Goal: Information Seeking & Learning: Learn about a topic

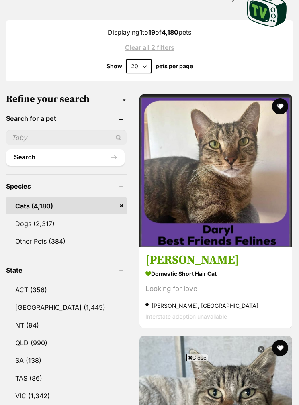
scroll to position [279, 0]
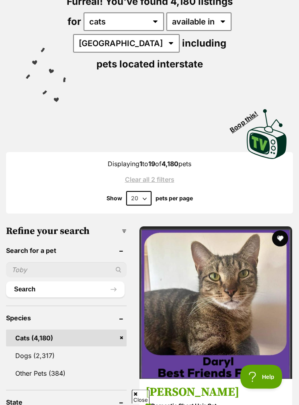
scroll to position [112, 0]
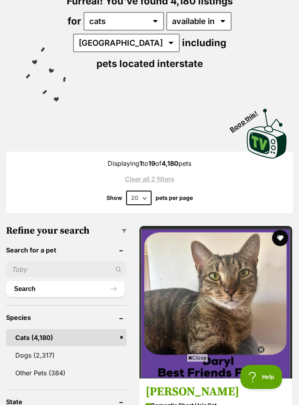
click at [64, 268] on input "text" at bounding box center [66, 269] width 121 height 15
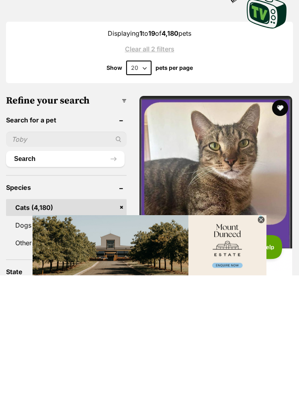
scroll to position [0, 0]
type input "Boo"
click at [68, 281] on button "Search" at bounding box center [65, 289] width 119 height 16
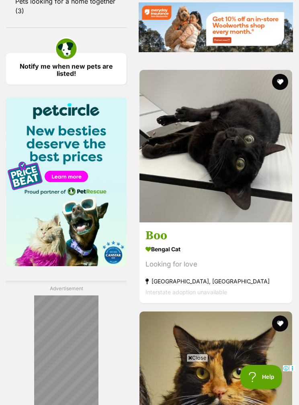
scroll to position [1179, 0]
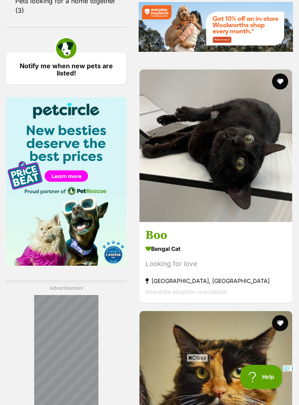
click at [145, 243] on h3 "Boo" at bounding box center [215, 235] width 141 height 15
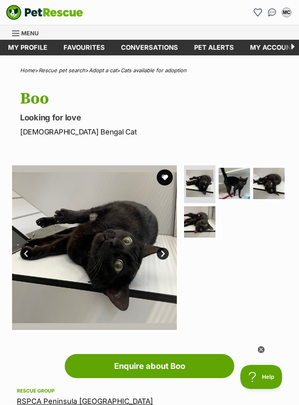
click at [237, 179] on img at bounding box center [234, 183] width 31 height 31
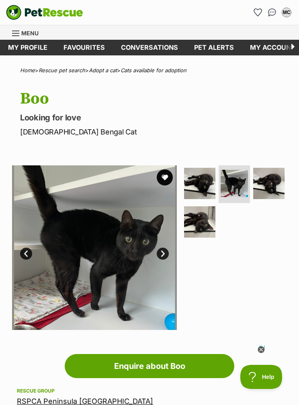
click at [108, 243] on img at bounding box center [94, 248] width 165 height 165
click at [129, 220] on img at bounding box center [94, 248] width 165 height 165
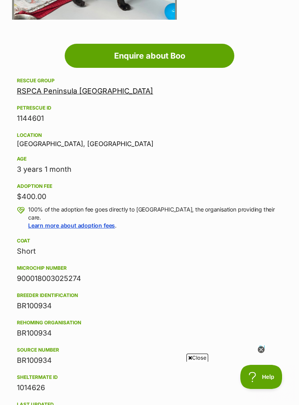
scroll to position [309, 0]
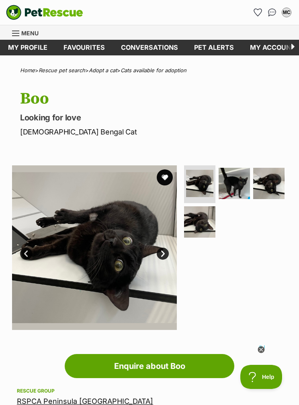
click at [233, 187] on img at bounding box center [234, 183] width 31 height 31
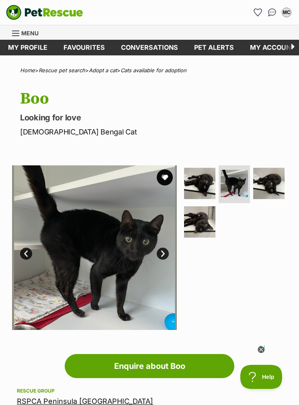
click at [163, 251] on link "Next" at bounding box center [163, 254] width 12 height 12
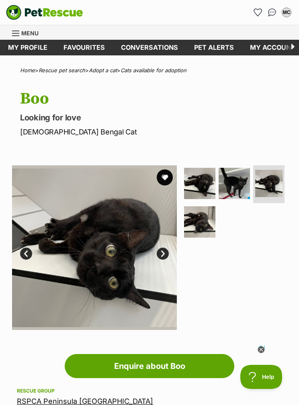
click at [166, 246] on img at bounding box center [94, 248] width 165 height 165
click at [166, 252] on link "Next" at bounding box center [163, 254] width 12 height 12
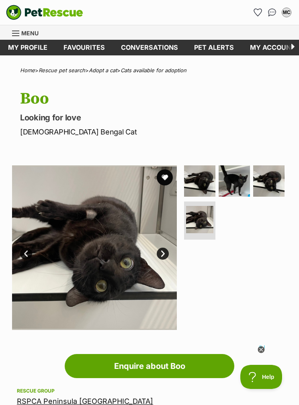
click at [162, 251] on link "Next" at bounding box center [163, 254] width 12 height 12
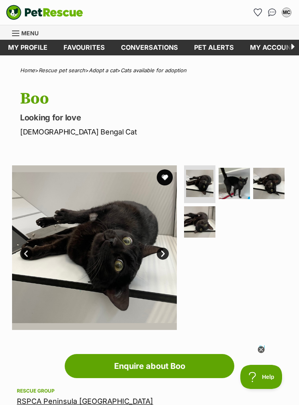
click at [203, 218] on img at bounding box center [199, 222] width 31 height 31
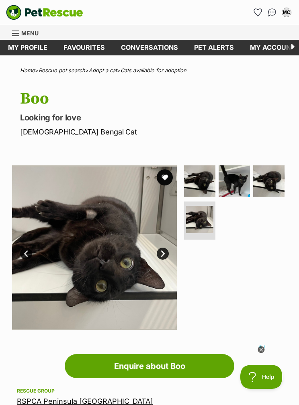
click at [238, 187] on img at bounding box center [234, 181] width 31 height 31
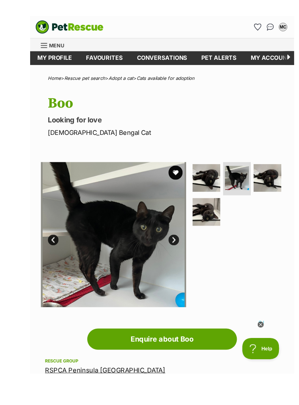
scroll to position [14, 0]
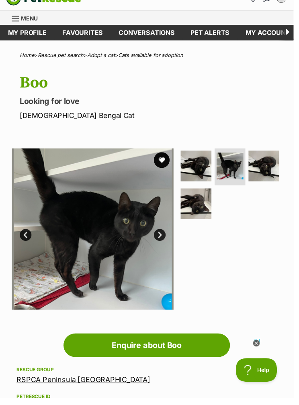
click at [263, 172] on img at bounding box center [268, 168] width 31 height 31
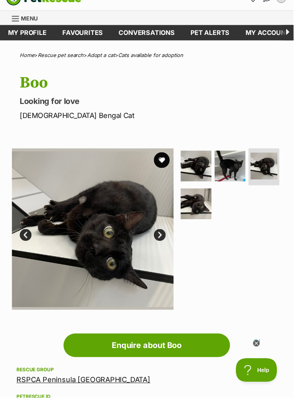
click at [277, 167] on img at bounding box center [268, 169] width 27 height 27
click at [205, 208] on img at bounding box center [199, 207] width 31 height 31
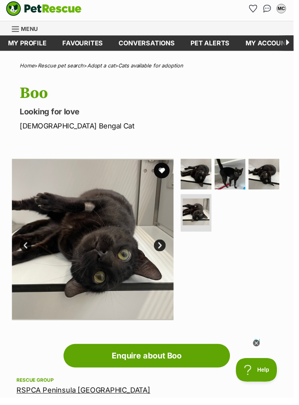
scroll to position [0, 0]
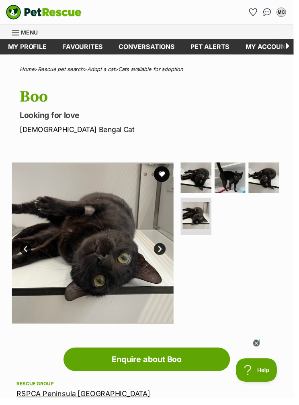
click at [165, 176] on button "favourite" at bounding box center [165, 178] width 16 height 16
click at [113, 72] on link "Adopt a cat" at bounding box center [103, 70] width 28 height 6
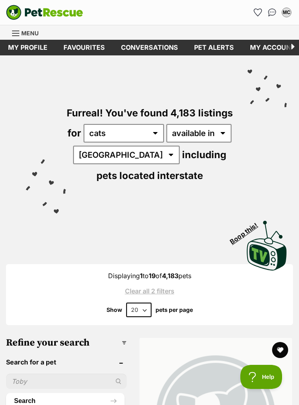
click at [109, 148] on select "[GEOGRAPHIC_DATA] [GEOGRAPHIC_DATA] [GEOGRAPHIC_DATA] [GEOGRAPHIC_DATA] [GEOGRA…" at bounding box center [126, 155] width 106 height 18
select select "VIC"
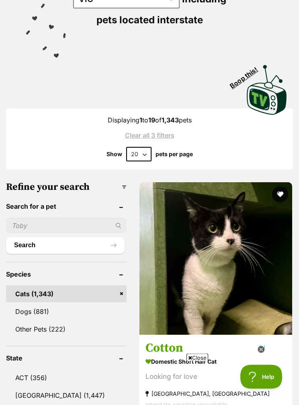
scroll to position [157, 0]
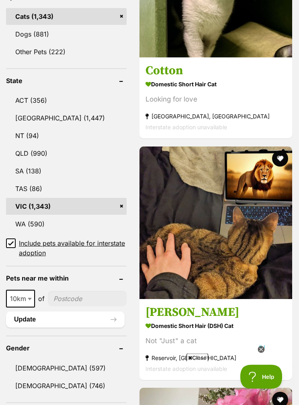
click at [73, 295] on input"] "postcode" at bounding box center [87, 299] width 79 height 15
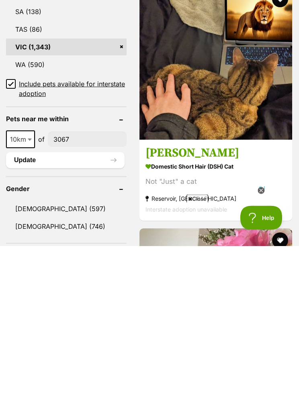
type input"] "3067"
click at [80, 312] on button "Update" at bounding box center [65, 320] width 119 height 16
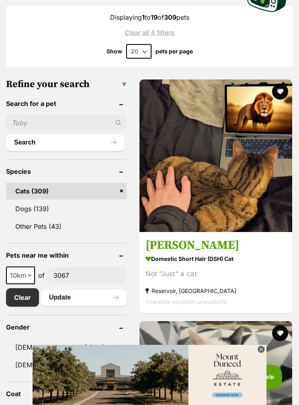
scroll to position [258, 0]
click at [260, 354] on icon at bounding box center [261, 350] width 7 height 7
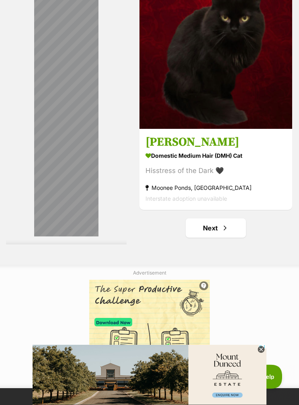
scroll to position [5016, 0]
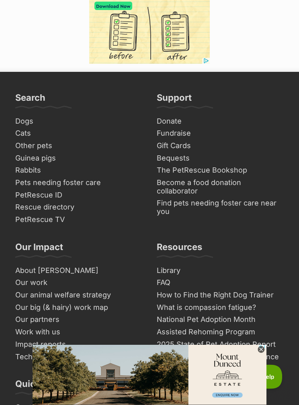
scroll to position [5332, 0]
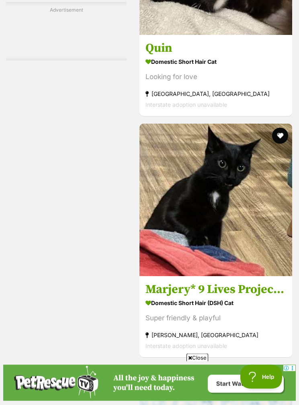
scroll to position [4645, 0]
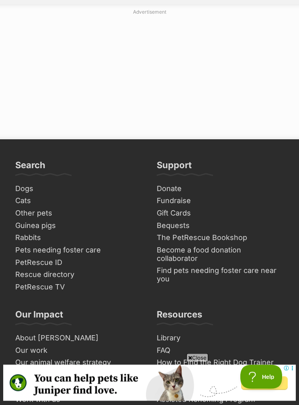
scroll to position [5315, 0]
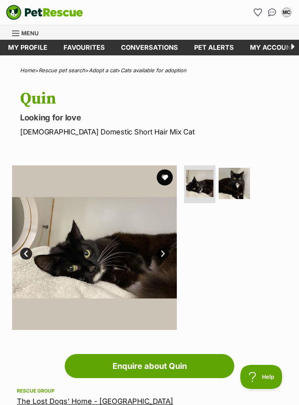
click at [239, 180] on img at bounding box center [234, 183] width 31 height 31
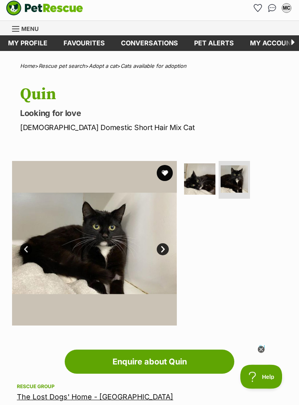
scroll to position [4, 0]
click at [166, 168] on button "favourite" at bounding box center [165, 173] width 16 height 16
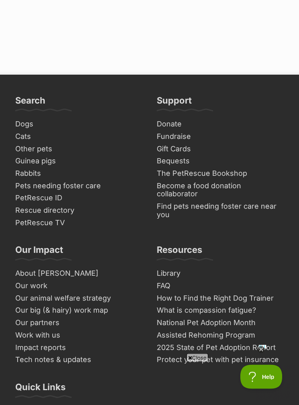
scroll to position [5463, 0]
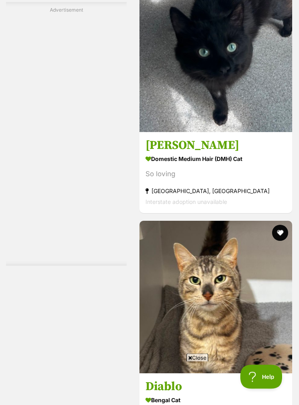
scroll to position [2618, 0]
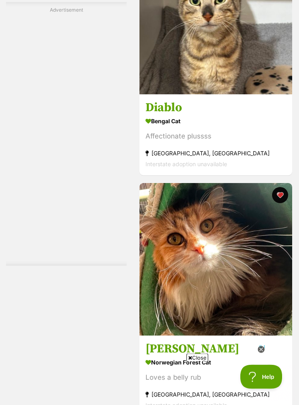
scroll to position [2897, 0]
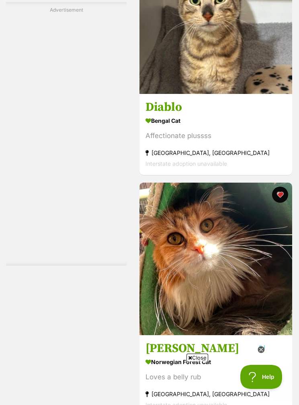
click at [291, 94] on img at bounding box center [215, 17] width 153 height 153
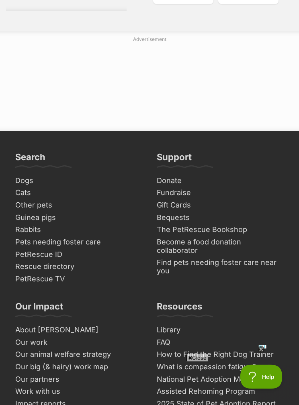
scroll to position [5282, 0]
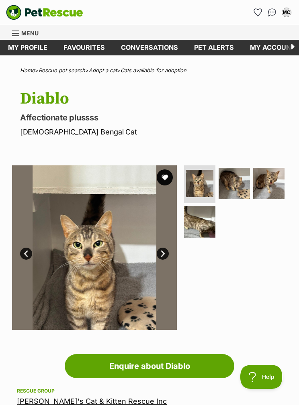
click at [238, 170] on img at bounding box center [234, 183] width 31 height 31
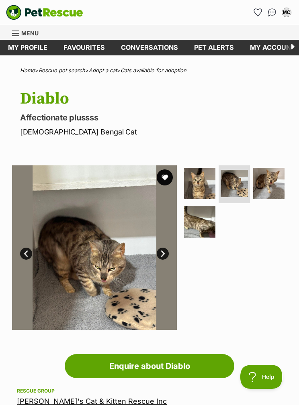
click at [272, 177] on img at bounding box center [268, 183] width 31 height 31
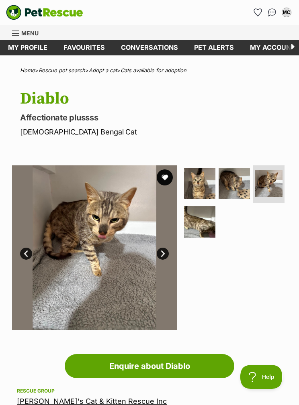
click at [205, 228] on img at bounding box center [199, 222] width 31 height 31
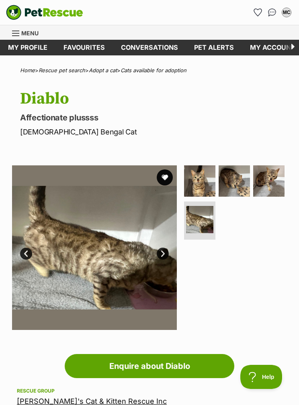
click at [168, 167] on img at bounding box center [94, 248] width 165 height 165
click at [169, 175] on button "favourite" at bounding box center [165, 178] width 16 height 16
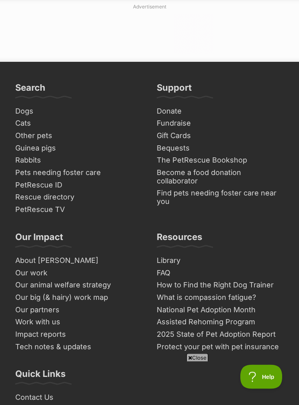
scroll to position [5304, 0]
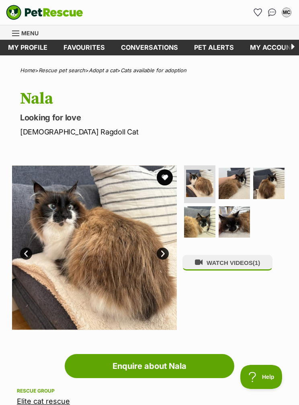
click at [231, 182] on img at bounding box center [234, 183] width 31 height 31
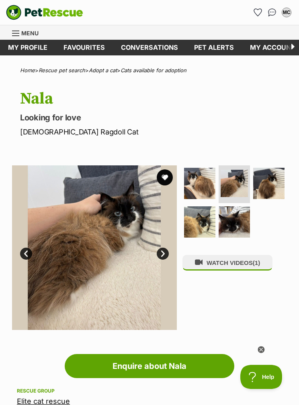
click at [215, 209] on img at bounding box center [199, 222] width 31 height 31
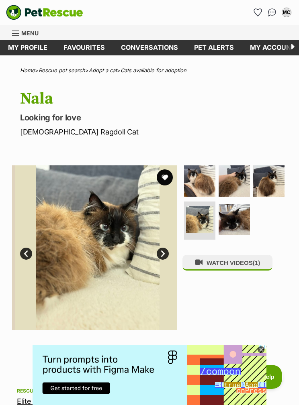
click at [241, 219] on img at bounding box center [234, 219] width 31 height 31
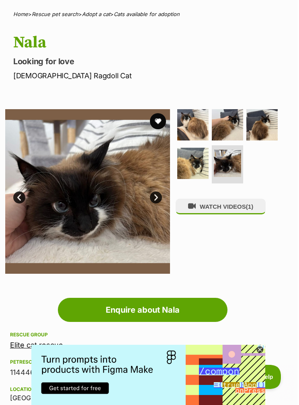
scroll to position [0, 6]
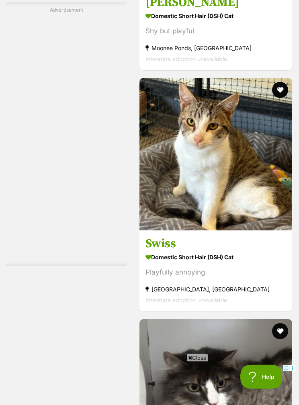
scroll to position [3993, 0]
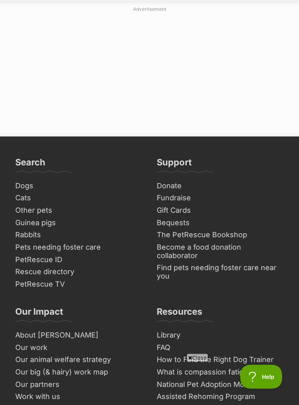
scroll to position [5303, 0]
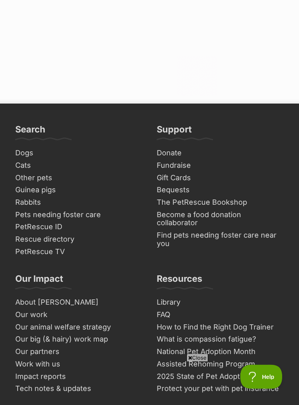
scroll to position [5439, 0]
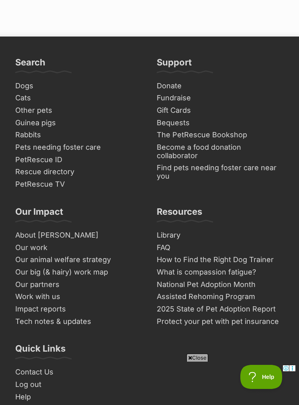
scroll to position [5405, 0]
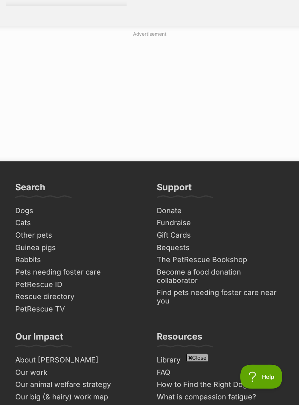
scroll to position [5276, 0]
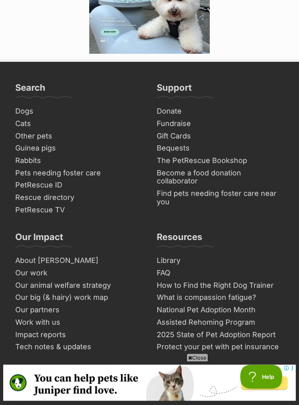
scroll to position [5464, 0]
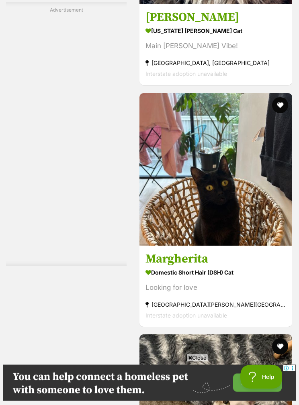
scroll to position [3712, 0]
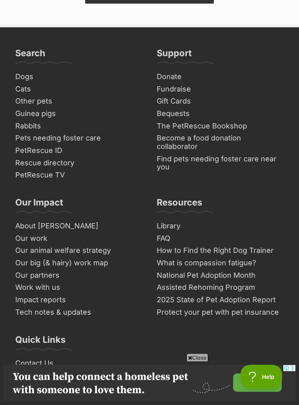
scroll to position [5334, 0]
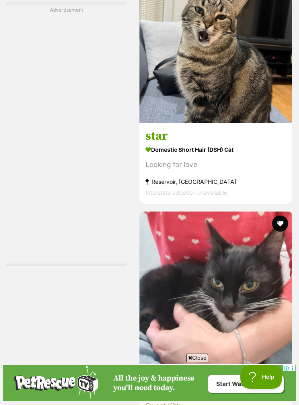
click at [145, 144] on h3 "star" at bounding box center [215, 136] width 141 height 15
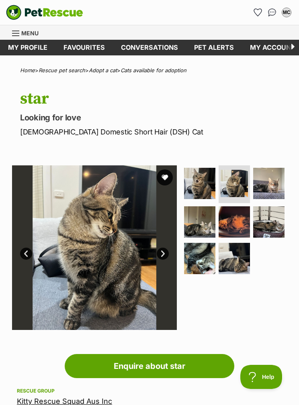
click at [204, 222] on img at bounding box center [199, 222] width 31 height 31
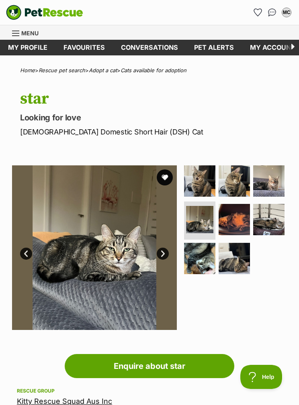
click at [243, 214] on img at bounding box center [234, 219] width 31 height 31
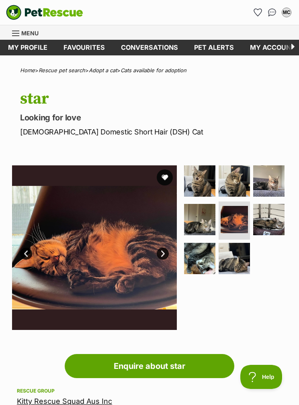
click at [269, 212] on img at bounding box center [268, 219] width 31 height 31
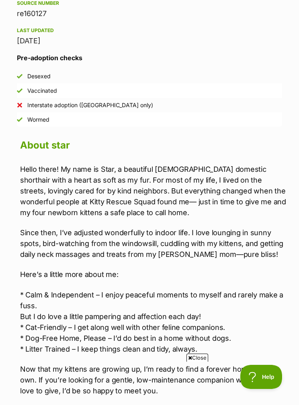
scroll to position [598, 0]
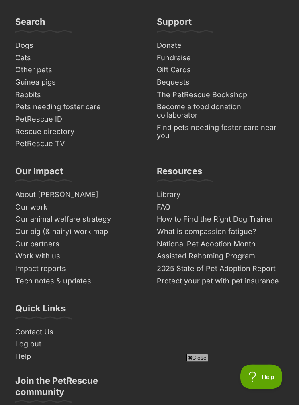
scroll to position [5366, 0]
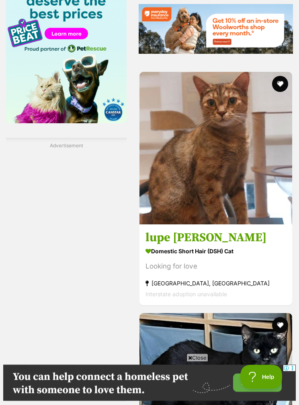
scroll to position [1177, 0]
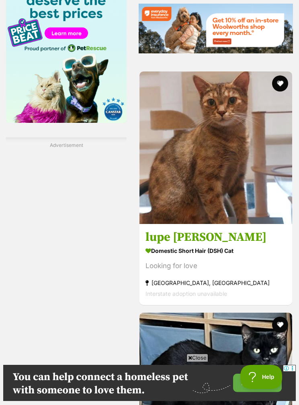
click at [282, 92] on button "favourite" at bounding box center [280, 84] width 16 height 16
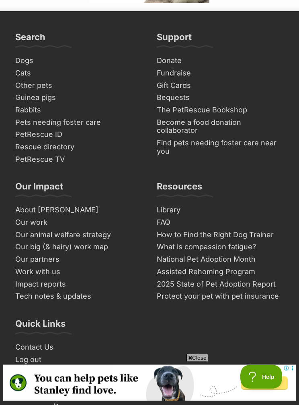
scroll to position [5515, 0]
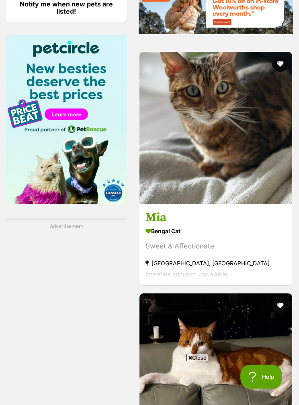
scroll to position [1095, 0]
click at [291, 120] on img at bounding box center [215, 128] width 153 height 153
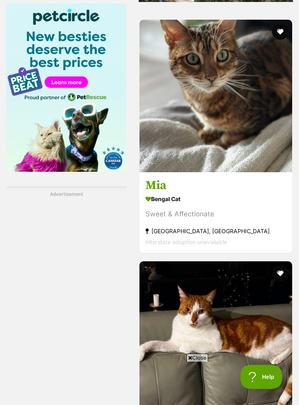
click at [284, 40] on button "favourite" at bounding box center [280, 32] width 16 height 16
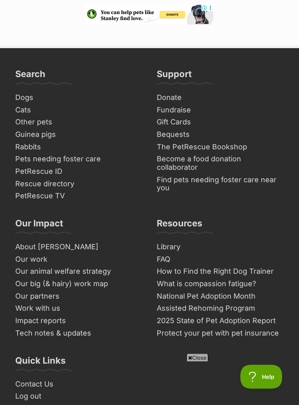
scroll to position [5313, 0]
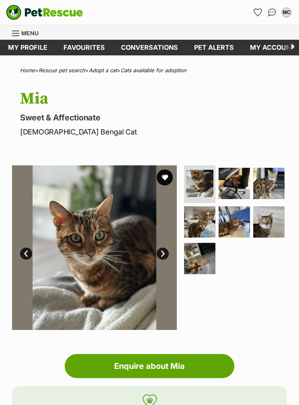
click at [241, 182] on img at bounding box center [234, 183] width 31 height 31
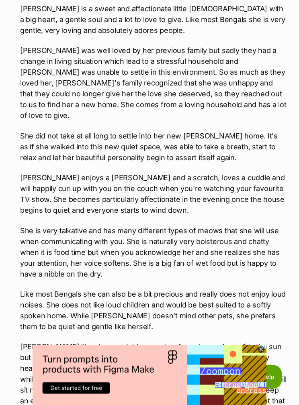
scroll to position [562, 0]
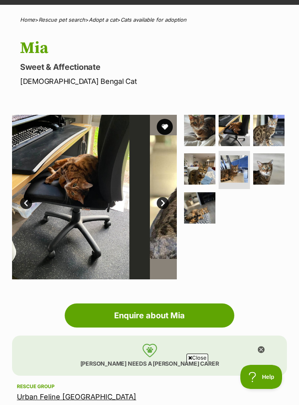
click at [268, 168] on img at bounding box center [268, 168] width 31 height 31
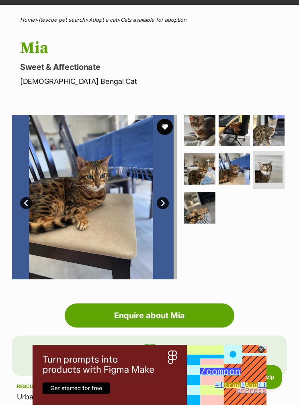
scroll to position [0, 0]
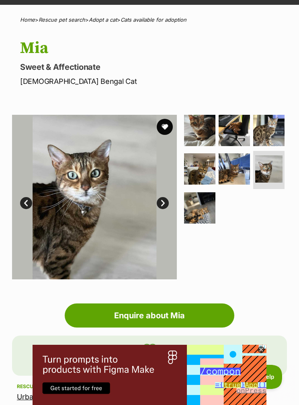
click at [207, 212] on img at bounding box center [199, 207] width 31 height 31
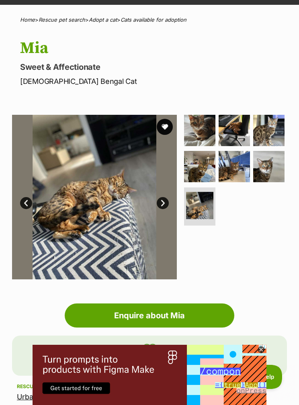
click at [163, 125] on button "favourite" at bounding box center [165, 127] width 16 height 16
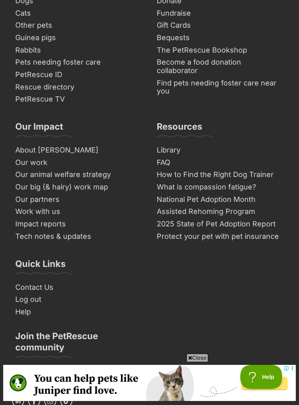
scroll to position [5412, 0]
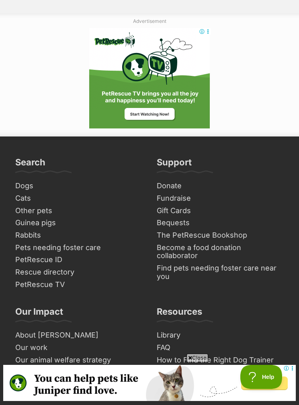
scroll to position [5391, 0]
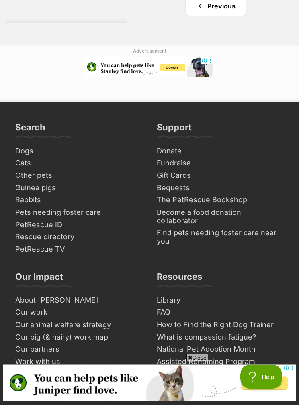
scroll to position [2455, 0]
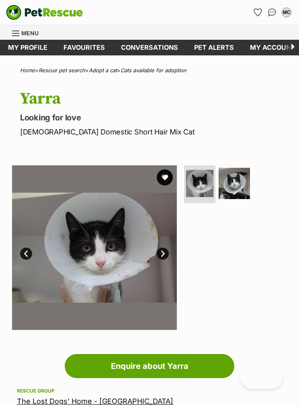
click at [238, 181] on img at bounding box center [234, 183] width 31 height 31
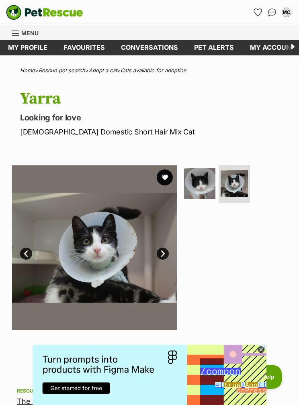
click at [265, 6] on div "Donate PetRescue home MC My account MC Miriam Comans Edit profile Log out Pet a…" at bounding box center [149, 12] width 287 height 25
click at [258, 13] on icon "Favourites" at bounding box center [258, 12] width 8 height 7
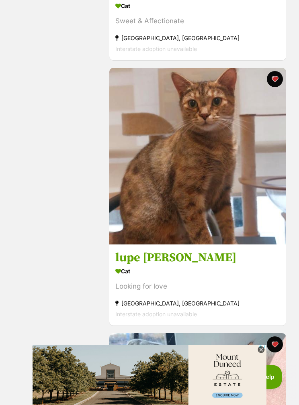
click at [158, 254] on h3 "lupe [PERSON_NAME]" at bounding box center [197, 257] width 165 height 15
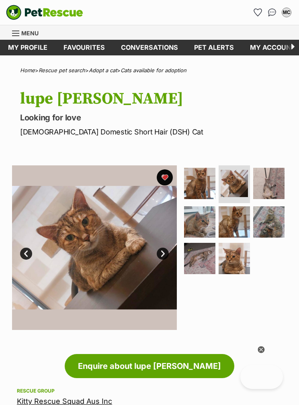
click at [266, 187] on img at bounding box center [268, 183] width 31 height 31
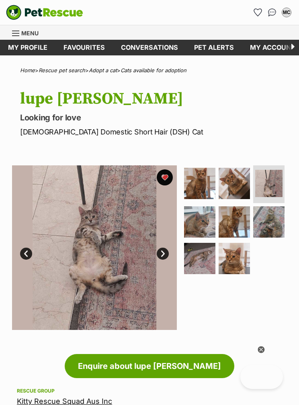
click at [198, 228] on img at bounding box center [199, 222] width 31 height 31
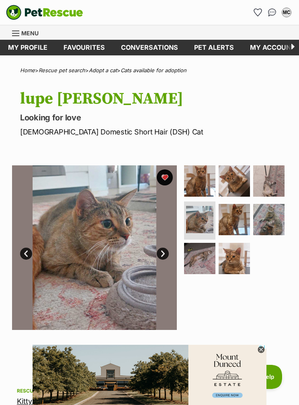
click at [232, 221] on img at bounding box center [234, 219] width 31 height 31
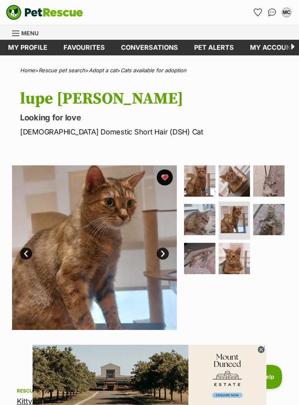
click at [276, 214] on img at bounding box center [268, 219] width 31 height 31
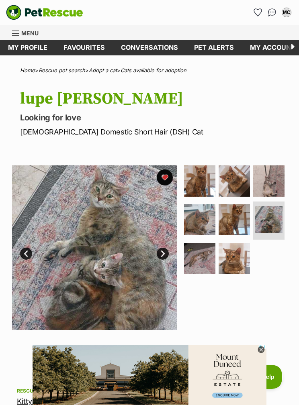
click at [244, 271] on img at bounding box center [234, 258] width 31 height 31
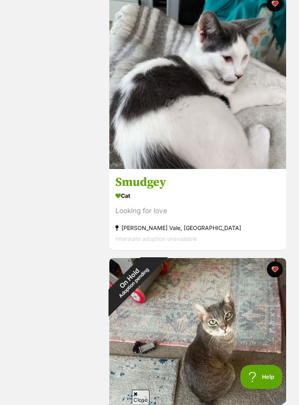
scroll to position [4271, 0]
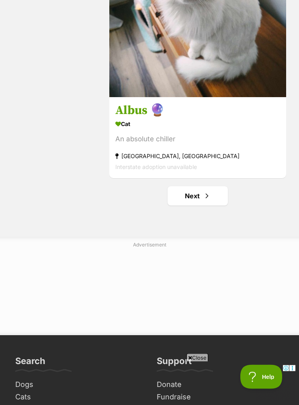
scroll to position [5305, 0]
click at [202, 206] on link "Next" at bounding box center [198, 195] width 60 height 19
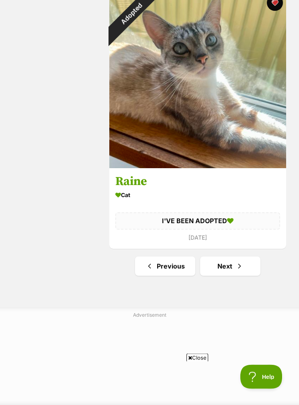
scroll to position [5232, 0]
click at [235, 276] on link "Next" at bounding box center [230, 266] width 60 height 19
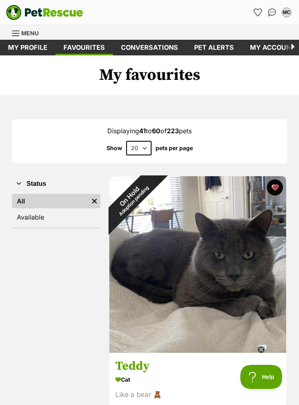
click at [77, 219] on link "Available" at bounding box center [56, 217] width 88 height 14
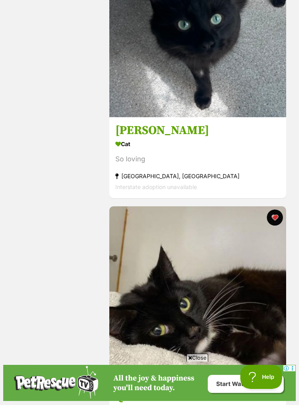
scroll to position [1300, 0]
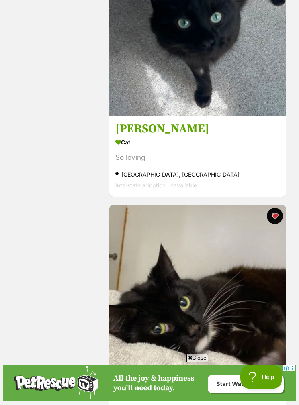
click at [142, 130] on h3 "Fabian" at bounding box center [197, 129] width 165 height 15
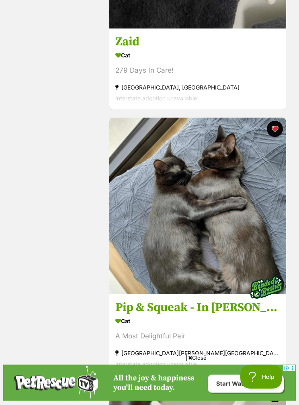
scroll to position [2716, 0]
click at [221, 307] on h3 "Pip & Squeak - In foster in Preston" at bounding box center [197, 307] width 165 height 15
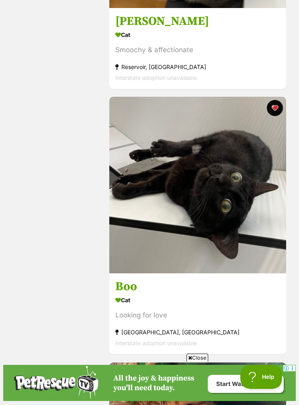
scroll to position [1952, 0]
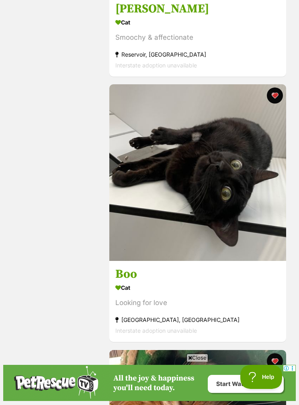
click at [182, 280] on h3 "Boo" at bounding box center [197, 274] width 165 height 15
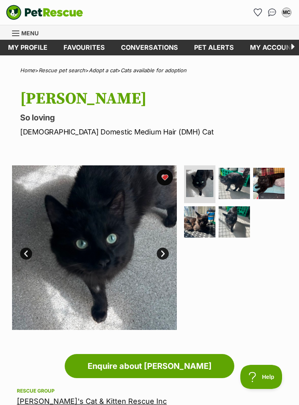
click at [226, 182] on img at bounding box center [234, 183] width 31 height 31
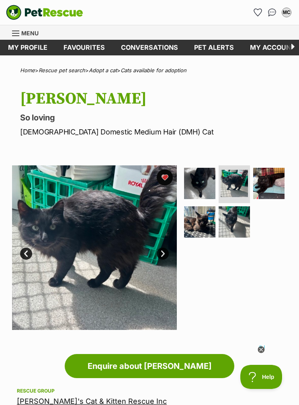
click at [263, 185] on img at bounding box center [268, 183] width 31 height 31
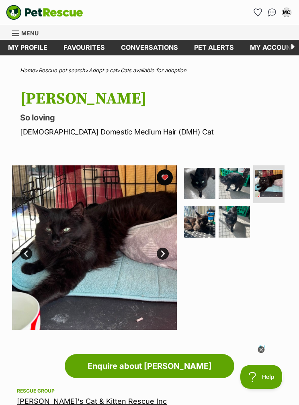
click at [207, 223] on img at bounding box center [199, 222] width 31 height 31
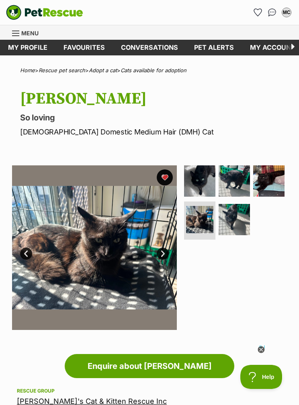
click at [236, 225] on img at bounding box center [234, 219] width 31 height 31
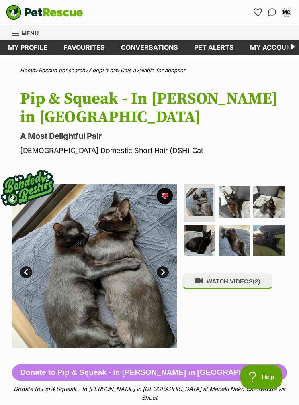
click at [237, 186] on img at bounding box center [234, 201] width 31 height 31
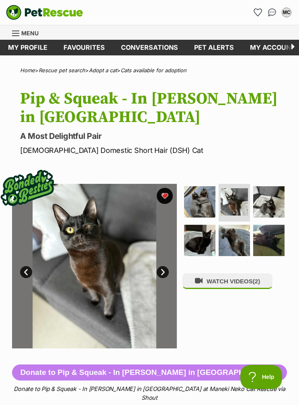
click at [268, 186] on img at bounding box center [268, 201] width 31 height 31
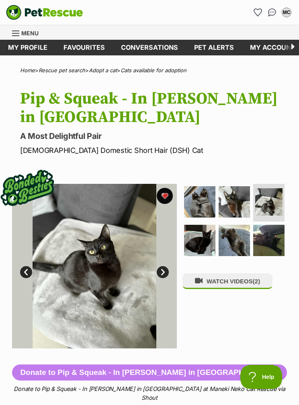
click at [207, 225] on img at bounding box center [199, 240] width 31 height 31
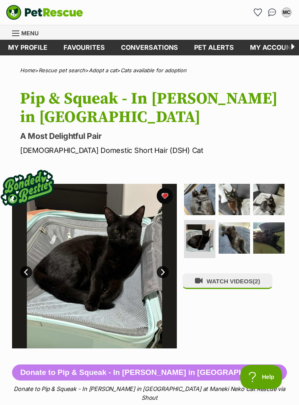
click at [240, 225] on img at bounding box center [234, 238] width 31 height 31
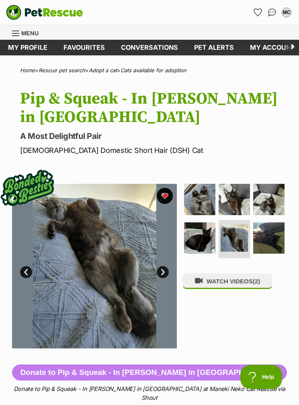
click at [266, 224] on img at bounding box center [268, 238] width 31 height 31
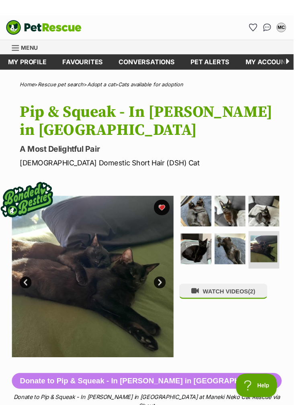
scroll to position [10, 0]
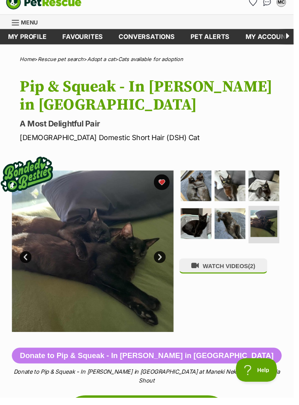
click at [205, 174] on img at bounding box center [199, 189] width 31 height 31
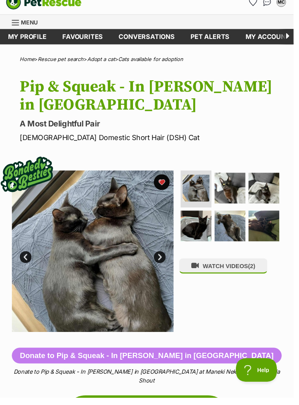
click at [268, 215] on img at bounding box center [268, 230] width 31 height 31
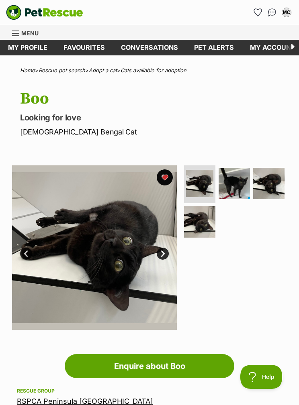
click at [228, 183] on img at bounding box center [234, 183] width 31 height 31
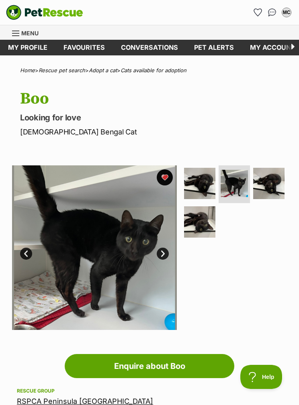
click at [266, 187] on img at bounding box center [268, 183] width 31 height 31
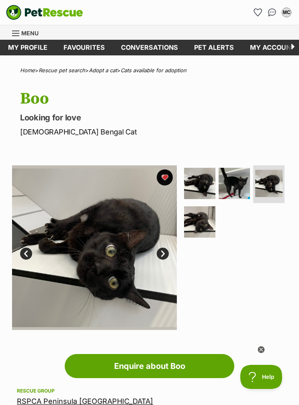
click at [205, 233] on img at bounding box center [199, 222] width 31 height 31
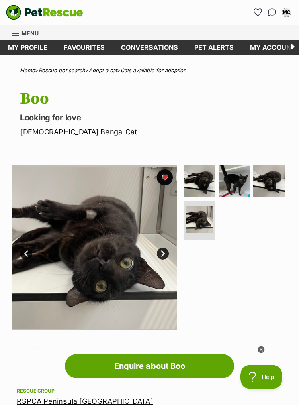
click at [211, 181] on img at bounding box center [199, 181] width 31 height 31
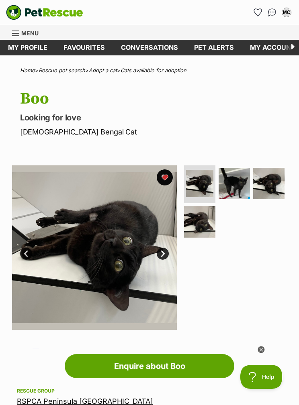
click at [234, 197] on img at bounding box center [234, 183] width 31 height 31
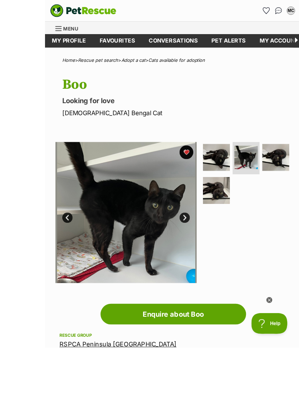
scroll to position [25, 0]
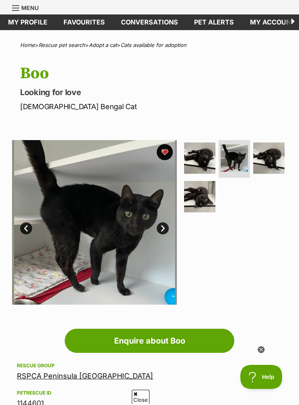
click at [268, 152] on img at bounding box center [268, 158] width 31 height 31
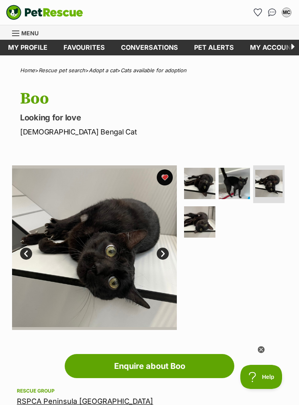
scroll to position [0, 0]
click at [209, 229] on img at bounding box center [199, 222] width 31 height 31
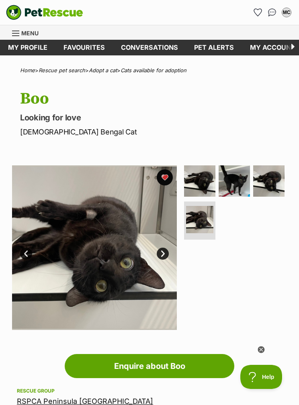
click at [244, 186] on img at bounding box center [234, 181] width 31 height 31
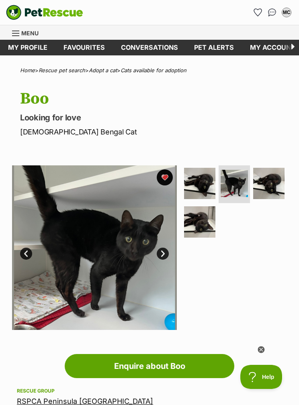
click at [270, 195] on img at bounding box center [268, 183] width 31 height 31
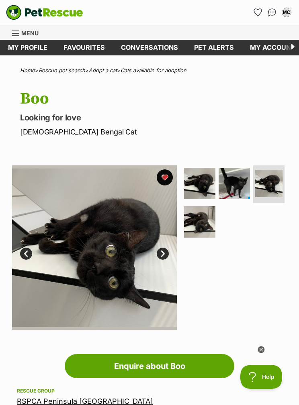
click at [260, 16] on icon "Favourites" at bounding box center [258, 12] width 8 height 8
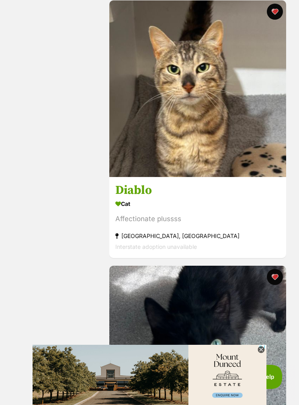
scroll to position [981, 0]
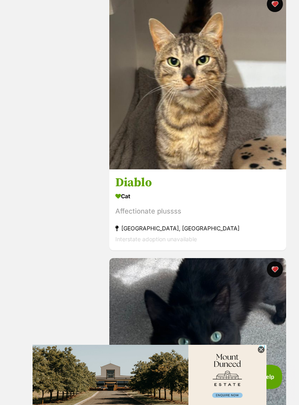
click at [143, 185] on h3 "Diablo" at bounding box center [197, 182] width 165 height 15
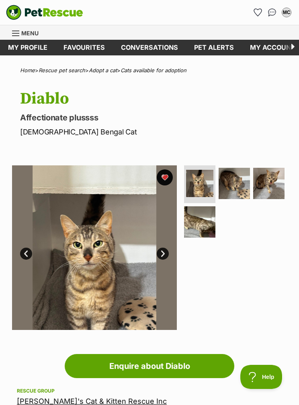
click at [232, 184] on img at bounding box center [234, 183] width 31 height 31
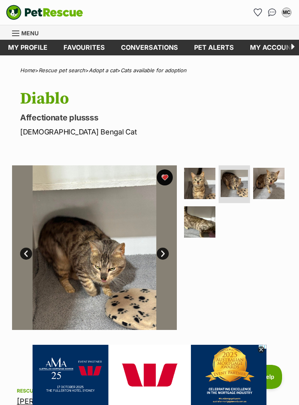
click at [201, 225] on img at bounding box center [199, 222] width 31 height 31
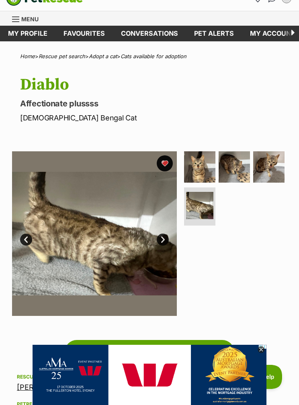
click at [208, 168] on img at bounding box center [199, 166] width 31 height 31
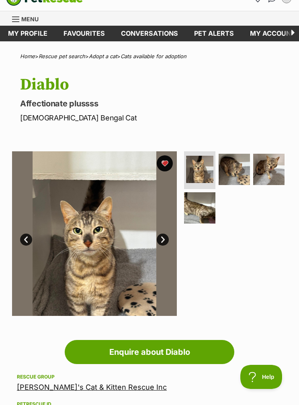
click at [235, 174] on img at bounding box center [234, 169] width 31 height 31
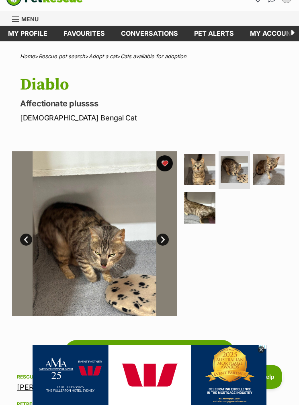
click at [270, 173] on img at bounding box center [268, 169] width 31 height 31
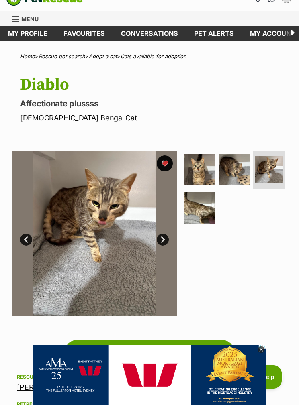
click at [200, 216] on img at bounding box center [199, 207] width 31 height 31
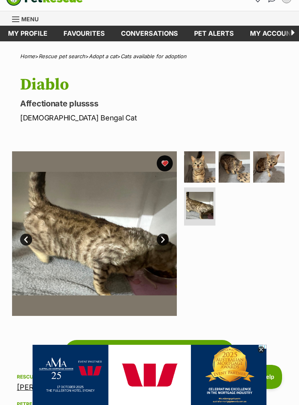
click at [273, 166] on img at bounding box center [268, 166] width 31 height 31
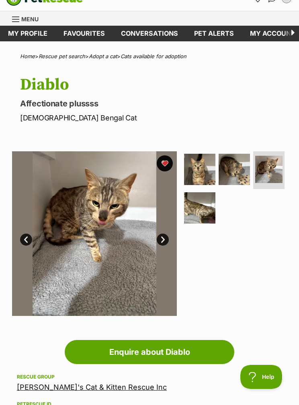
click at [236, 171] on img at bounding box center [234, 169] width 31 height 31
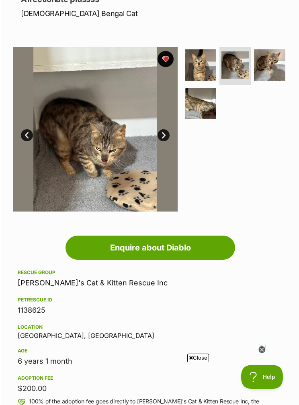
scroll to position [124, 0]
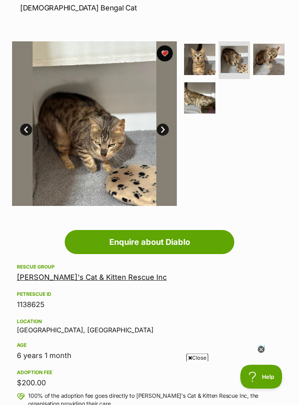
click at [99, 280] on link "[PERSON_NAME]'s Cat & Kitten Rescue Inc" at bounding box center [92, 278] width 150 height 8
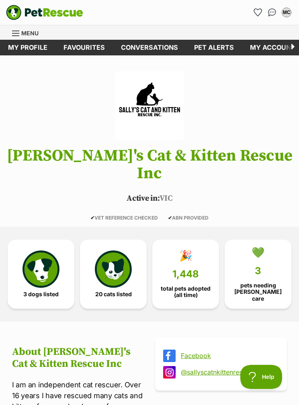
click at [124, 266] on img at bounding box center [113, 269] width 37 height 37
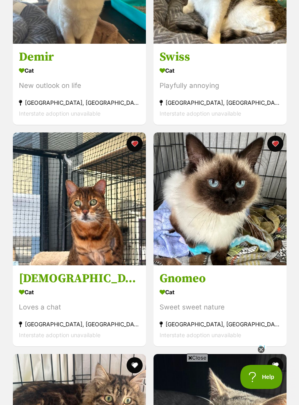
scroll to position [2288, 0]
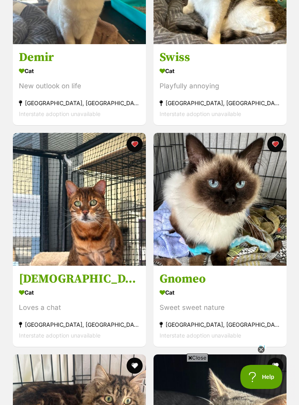
click at [198, 272] on h3 "Gnomeo" at bounding box center [220, 279] width 121 height 15
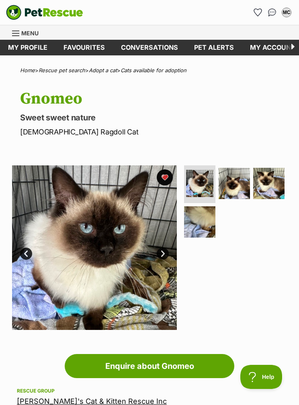
click at [232, 187] on img at bounding box center [234, 183] width 31 height 31
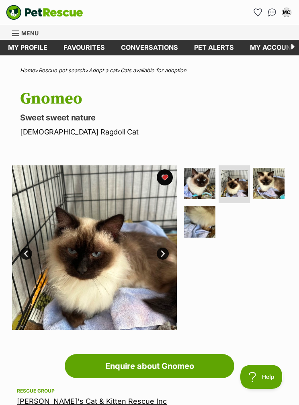
click at [265, 187] on img at bounding box center [268, 183] width 31 height 31
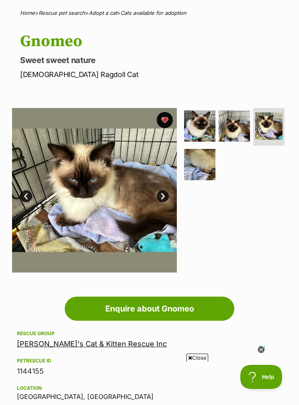
click at [231, 127] on img at bounding box center [234, 125] width 31 height 31
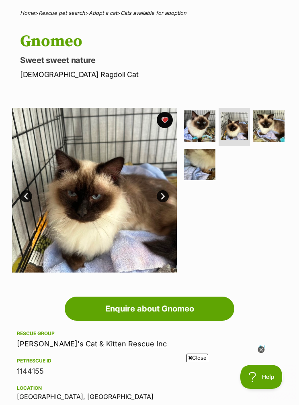
click at [266, 128] on img at bounding box center [268, 125] width 31 height 31
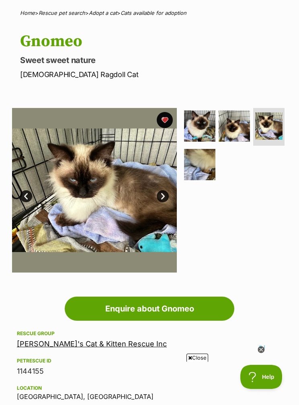
click at [205, 166] on img at bounding box center [199, 164] width 31 height 31
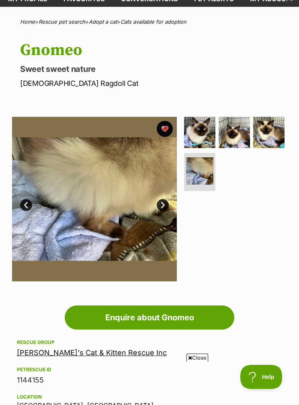
scroll to position [47, 0]
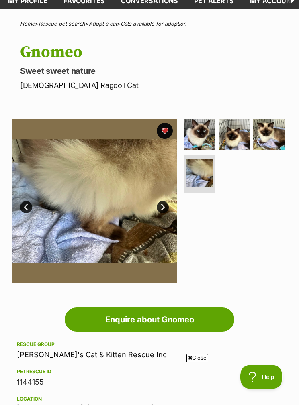
click at [237, 131] on img at bounding box center [234, 134] width 31 height 31
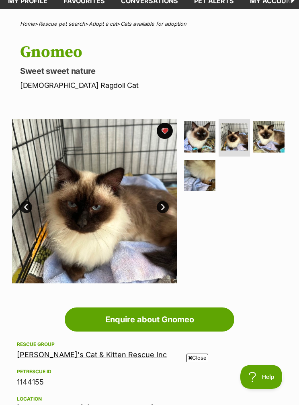
click at [200, 187] on img at bounding box center [199, 175] width 31 height 31
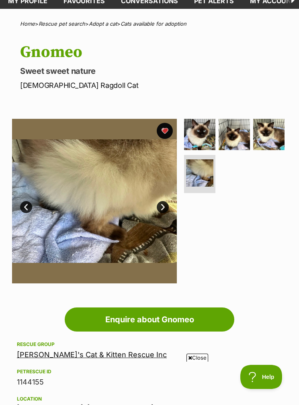
click at [269, 141] on img at bounding box center [268, 134] width 31 height 31
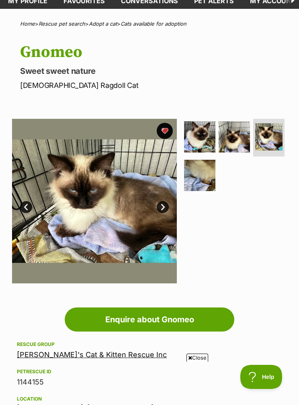
click at [208, 144] on img at bounding box center [199, 136] width 31 height 31
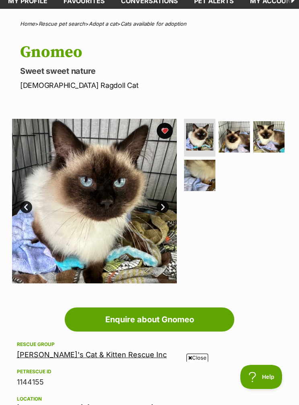
click at [236, 140] on img at bounding box center [234, 136] width 31 height 31
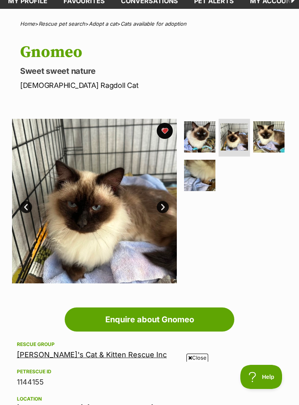
click at [264, 142] on img at bounding box center [268, 136] width 31 height 31
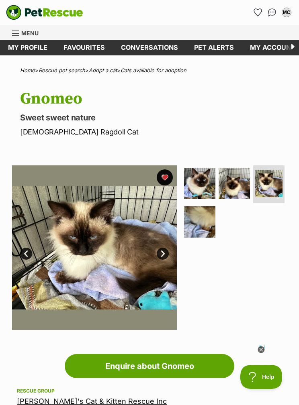
scroll to position [0, 0]
click at [206, 226] on img at bounding box center [199, 222] width 31 height 31
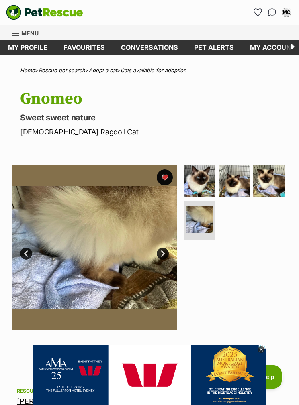
click at [271, 184] on img at bounding box center [268, 181] width 31 height 31
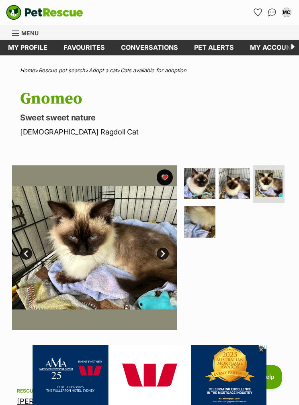
click at [233, 186] on img at bounding box center [234, 183] width 31 height 31
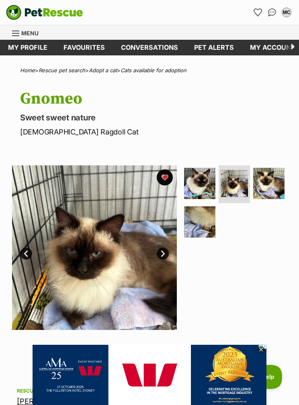
click at [201, 184] on img at bounding box center [199, 183] width 31 height 31
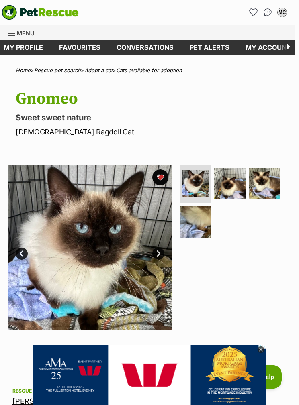
scroll to position [9, 4]
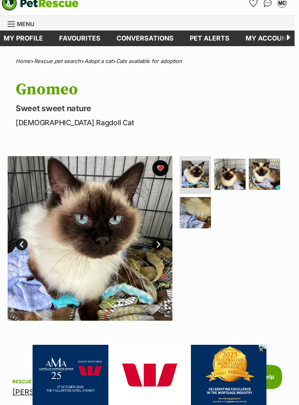
click at [198, 210] on img at bounding box center [195, 212] width 31 height 31
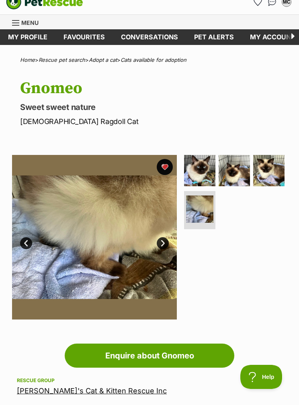
scroll to position [9, 0]
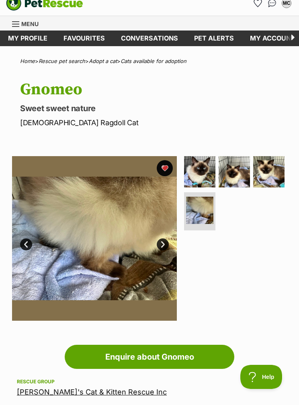
click at [230, 180] on img at bounding box center [234, 171] width 31 height 31
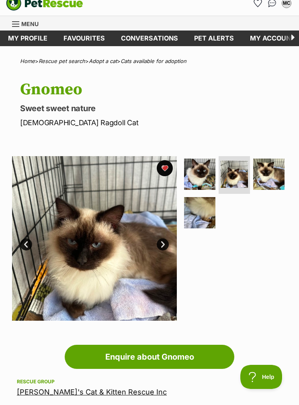
click at [265, 171] on img at bounding box center [268, 174] width 31 height 31
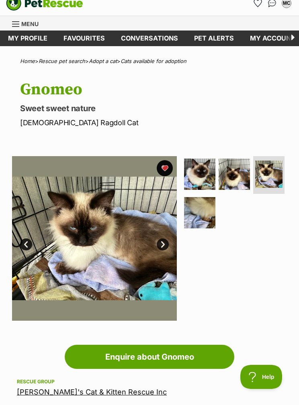
click at [211, 181] on img at bounding box center [199, 174] width 31 height 31
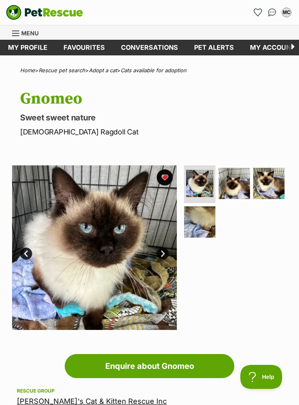
scroll to position [0, 0]
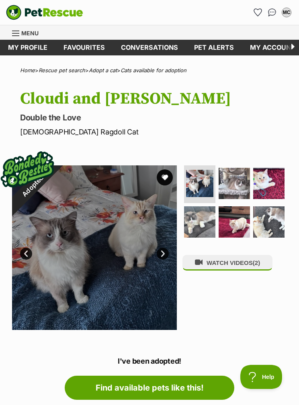
click at [168, 255] on link "Next" at bounding box center [163, 254] width 12 height 12
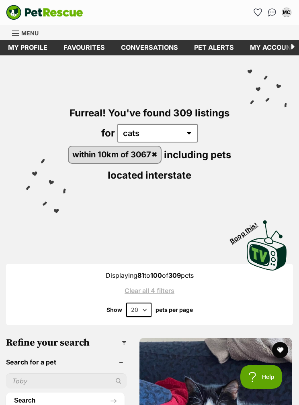
click at [160, 153] on link "within 10km of 3067" at bounding box center [115, 155] width 92 height 16
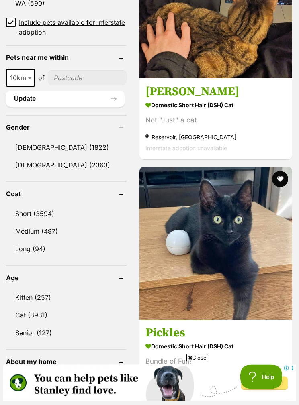
scroll to position [655, 0]
click at [84, 293] on link "Kitten (257)" at bounding box center [66, 297] width 121 height 17
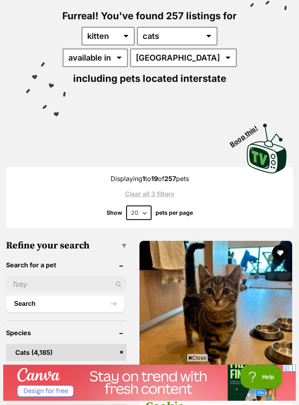
scroll to position [32, 0]
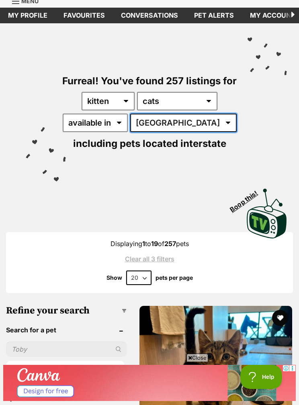
click at [170, 123] on select "Australia ACT NSW NT QLD SA TAS VIC WA" at bounding box center [183, 123] width 106 height 18
select select "VIC"
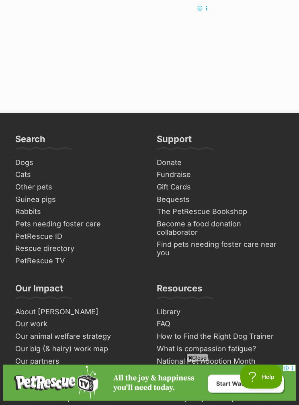
scroll to position [5292, 0]
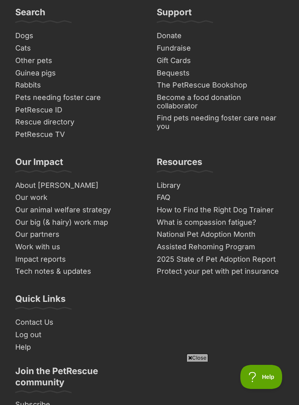
scroll to position [5456, 0]
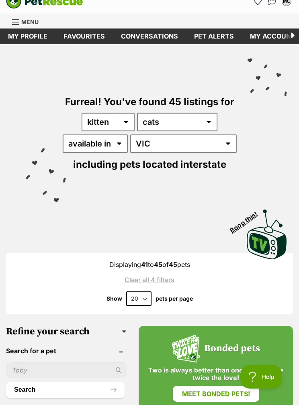
scroll to position [12, 0]
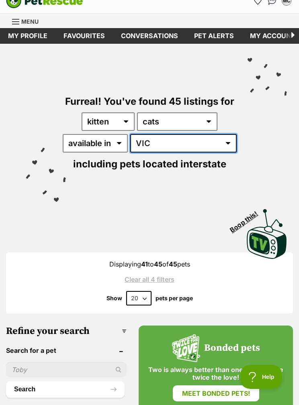
click at [176, 145] on select "Australia ACT NSW NT QLD SA TAS VIC WA" at bounding box center [183, 143] width 106 height 18
select select "[GEOGRAPHIC_DATA]"
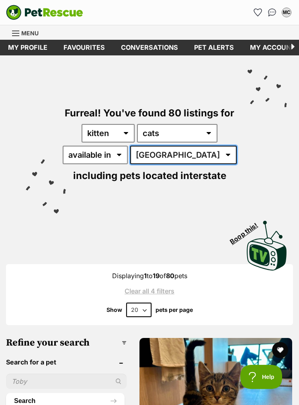
click at [178, 154] on select "[GEOGRAPHIC_DATA] [GEOGRAPHIC_DATA] [GEOGRAPHIC_DATA] [GEOGRAPHIC_DATA] [GEOGRA…" at bounding box center [183, 155] width 106 height 18
select select "any"
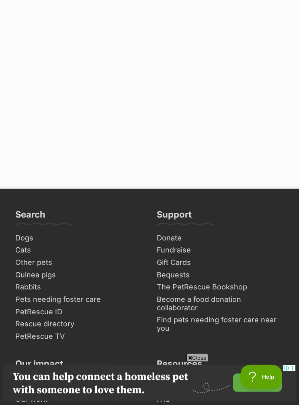
scroll to position [5305, 0]
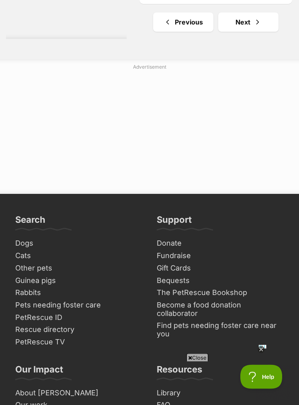
scroll to position [5244, 0]
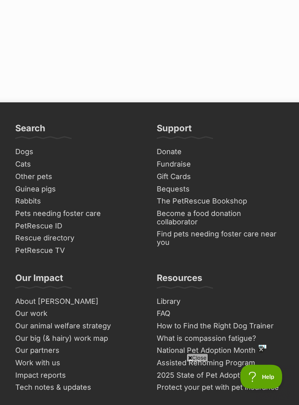
scroll to position [5335, 0]
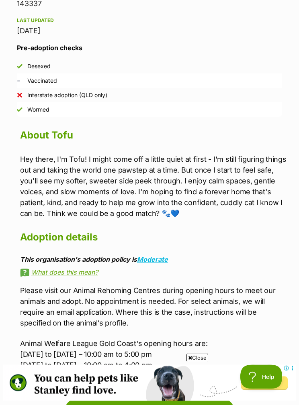
scroll to position [640, 0]
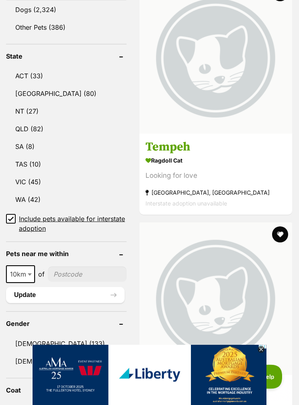
scroll to position [456, 0]
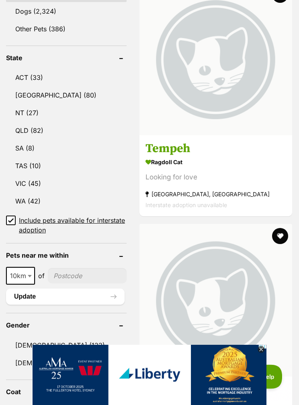
click at [164, 157] on h3 "Tempeh" at bounding box center [215, 148] width 141 height 15
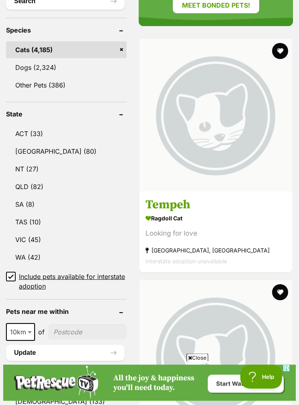
scroll to position [395, 0]
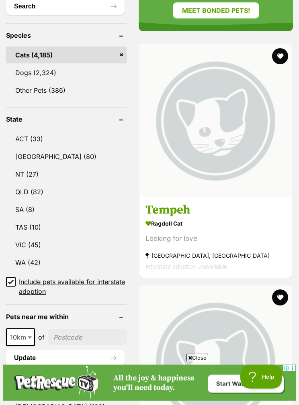
click at [280, 53] on button "favourite" at bounding box center [280, 57] width 16 height 16
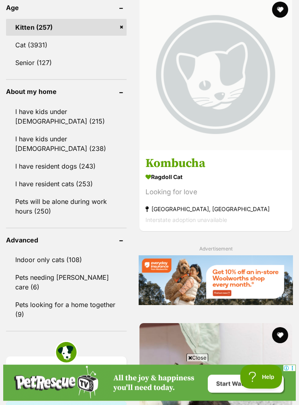
click at [281, 18] on button "favourite" at bounding box center [280, 10] width 16 height 16
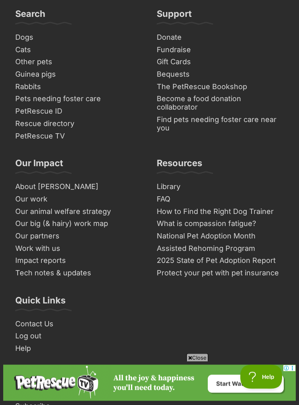
scroll to position [5551, 0]
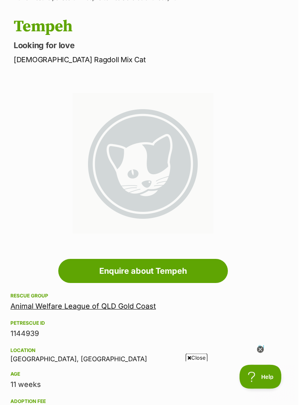
scroll to position [0, 6]
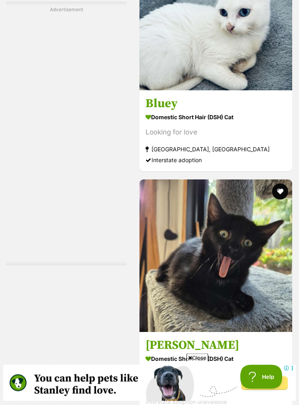
scroll to position [2660, 0]
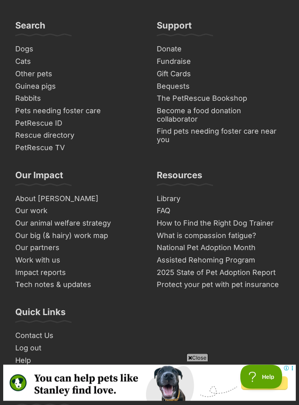
scroll to position [5447, 0]
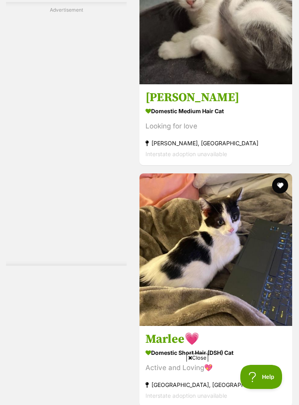
scroll to position [4598, 0]
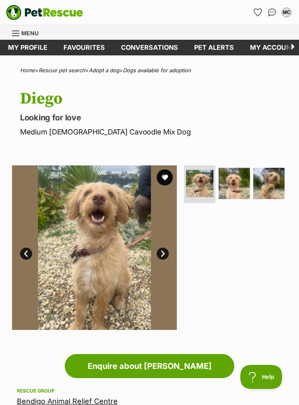
click at [234, 188] on img at bounding box center [234, 183] width 31 height 31
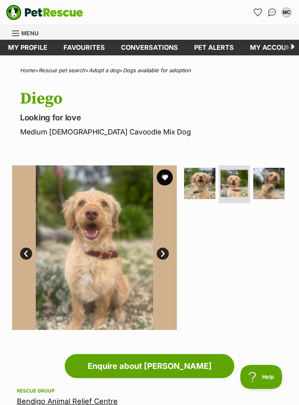
click at [267, 186] on img at bounding box center [268, 183] width 31 height 31
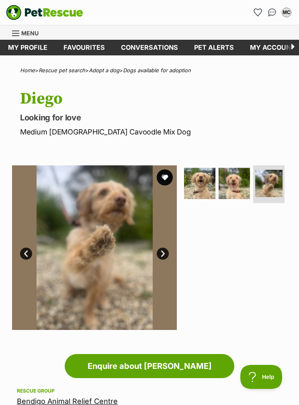
click at [205, 187] on img at bounding box center [199, 183] width 31 height 31
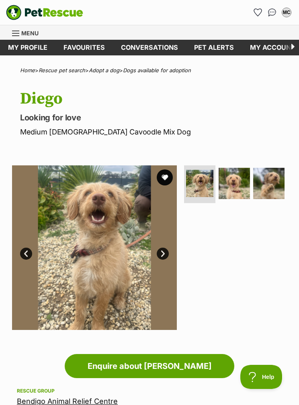
click at [113, 70] on link "Adopt a dog" at bounding box center [104, 70] width 31 height 6
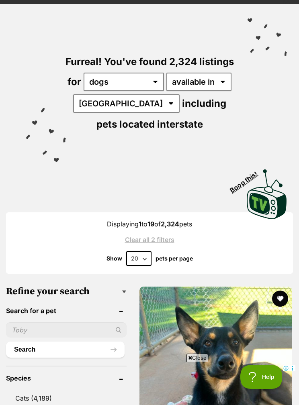
scroll to position [51, 0]
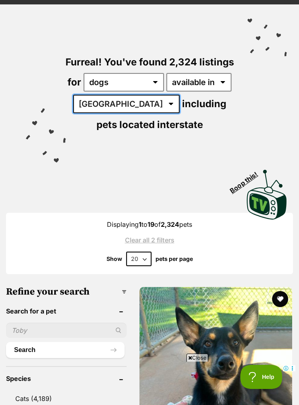
click at [107, 101] on select "[GEOGRAPHIC_DATA] [GEOGRAPHIC_DATA] [GEOGRAPHIC_DATA] [GEOGRAPHIC_DATA] [GEOGRA…" at bounding box center [126, 104] width 106 height 18
select select "VIC"
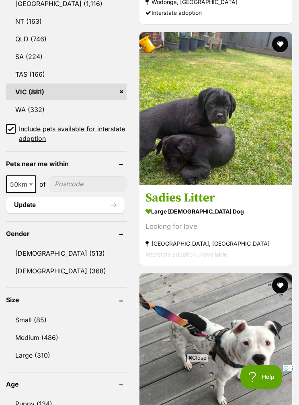
click at [29, 184] on b at bounding box center [31, 185] width 4 height 2
select select "10"
click at [83, 182] on input"] "postcode" at bounding box center [87, 183] width 79 height 15
type input"] "3067"
click at [89, 201] on button "Update" at bounding box center [65, 205] width 119 height 16
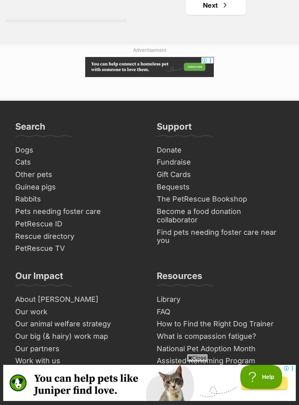
scroll to position [5324, 0]
